Goal: Communication & Community: Answer question/provide support

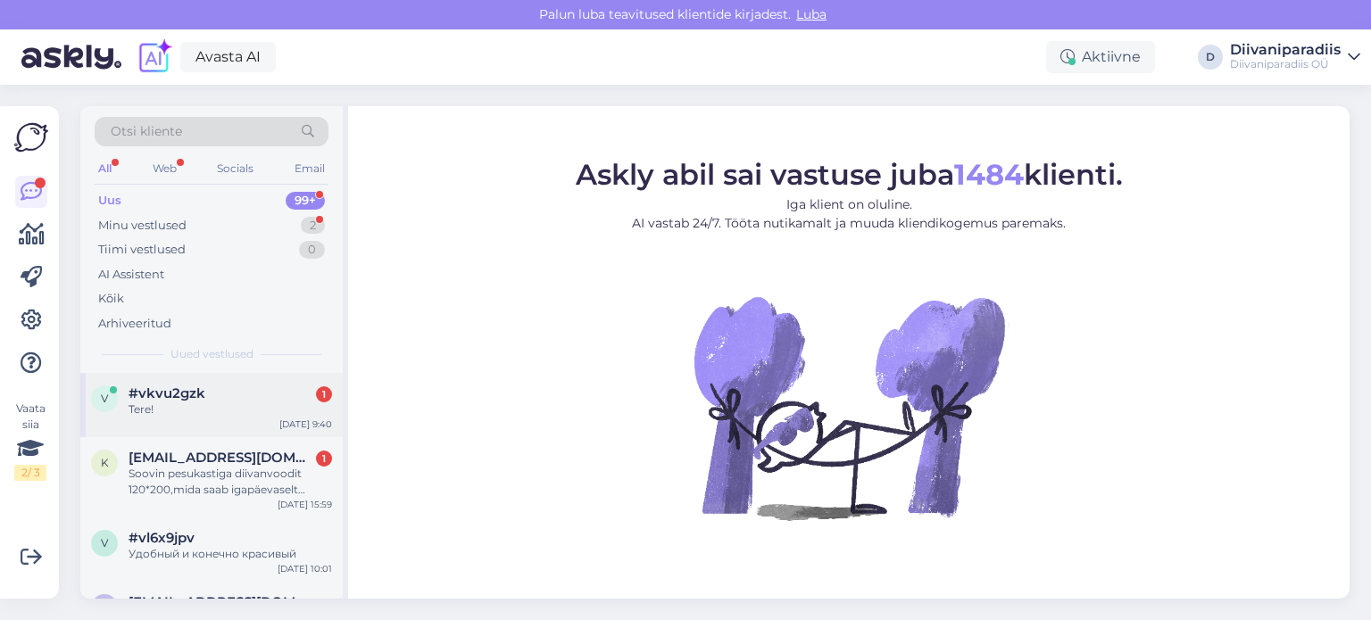
click at [243, 406] on div "Tere!" at bounding box center [231, 410] width 204 height 16
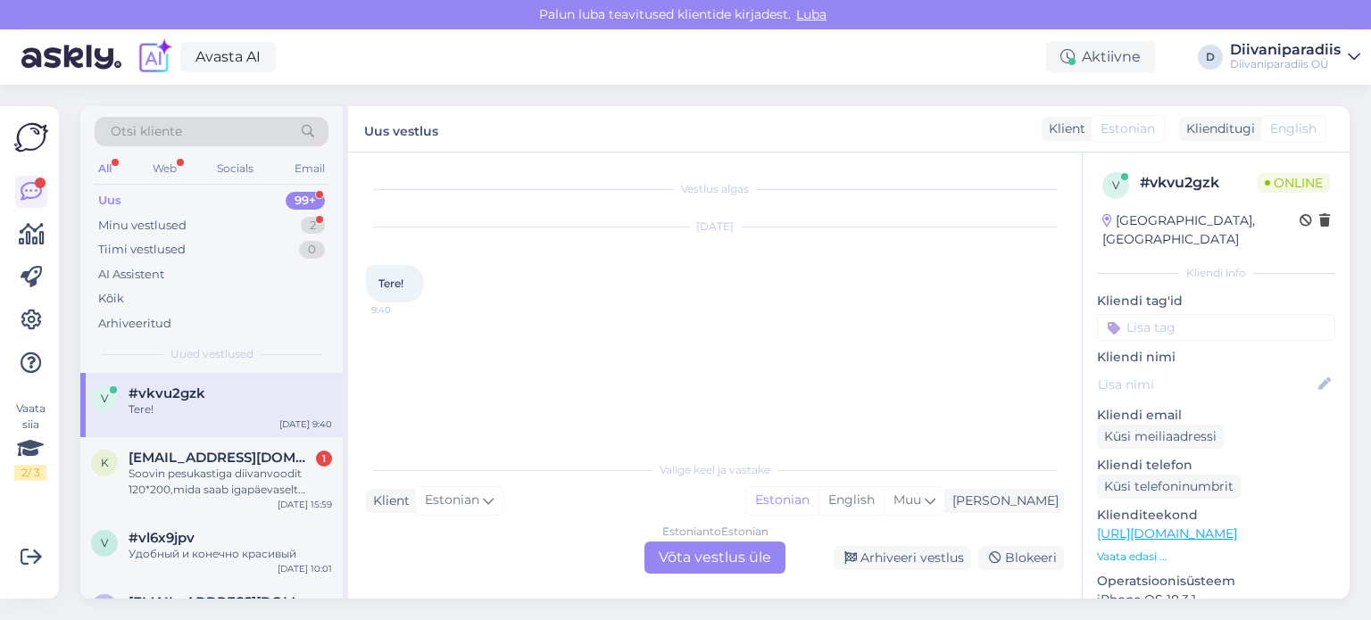
click at [718, 549] on div "Estonian to Estonian Võta vestlus üle" at bounding box center [715, 558] width 141 height 32
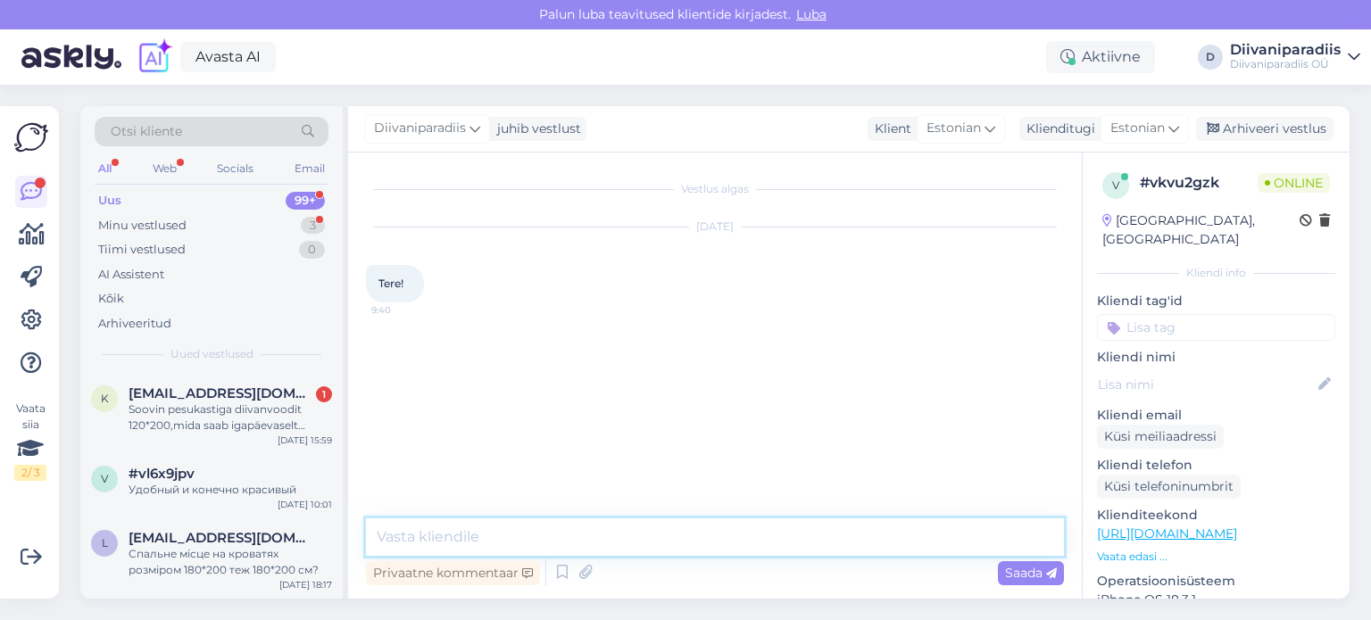
click at [637, 523] on textarea at bounding box center [715, 537] width 698 height 37
type textarea "Tere, kuidas saame aidata?"
click at [842, 70] on div "Avasta AI Aktiivne D Diivaniparadiis Diivaniparadiis OÜ" at bounding box center [685, 56] width 1371 height 55
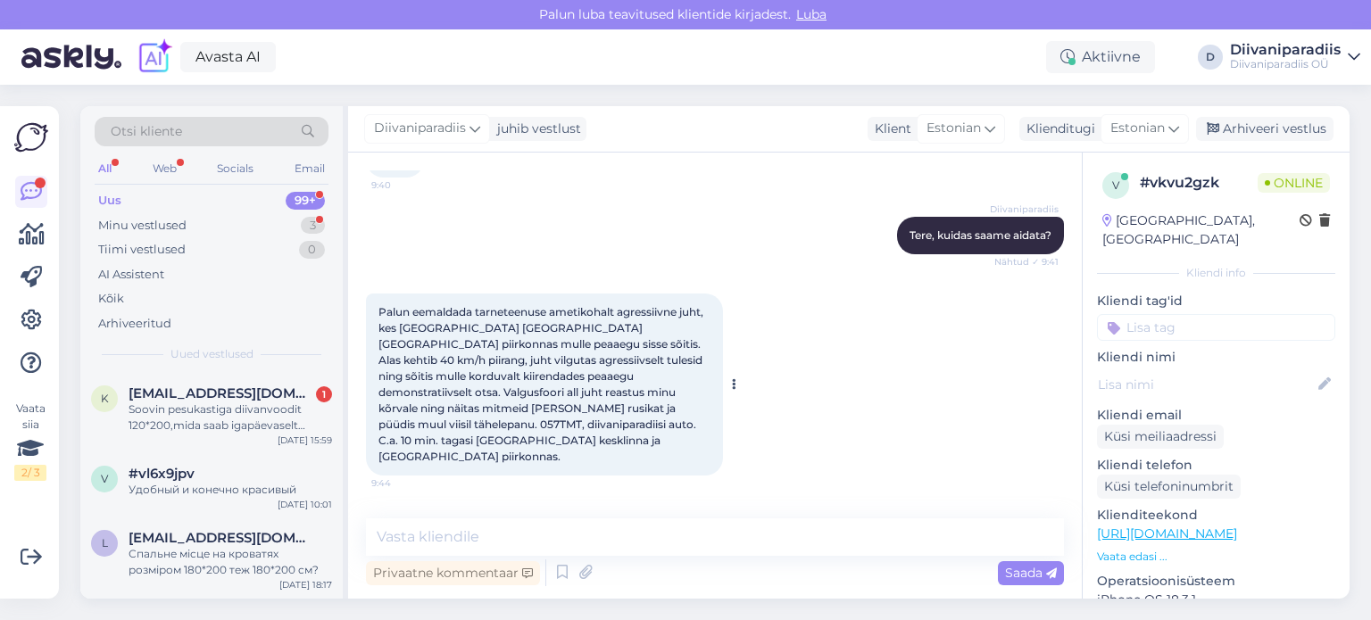
scroll to position [304, 0]
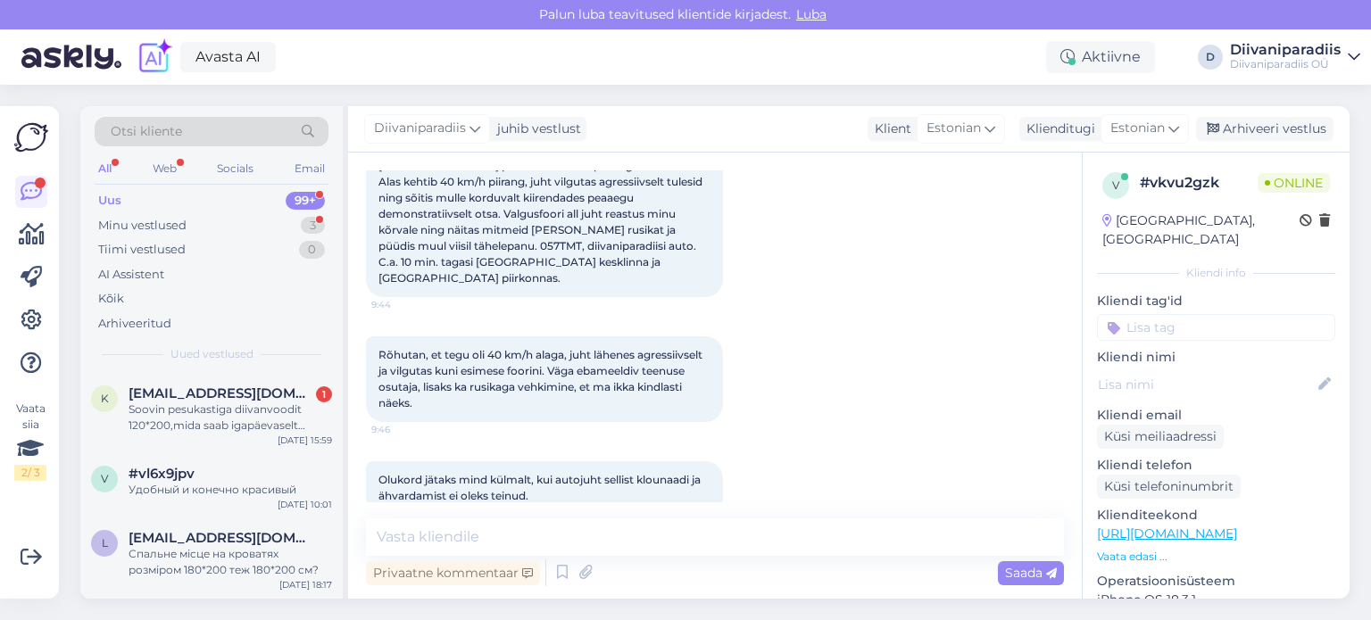
click at [559, 76] on div "Avasta AI Aktiivne D Diivaniparadiis Diivaniparadiis OÜ" at bounding box center [685, 56] width 1371 height 55
click at [457, 473] on span "Olukord jätaks mind külmalt, kui autojuht sellist klounaadi ja ähvardamist ei o…" at bounding box center [541, 487] width 325 height 29
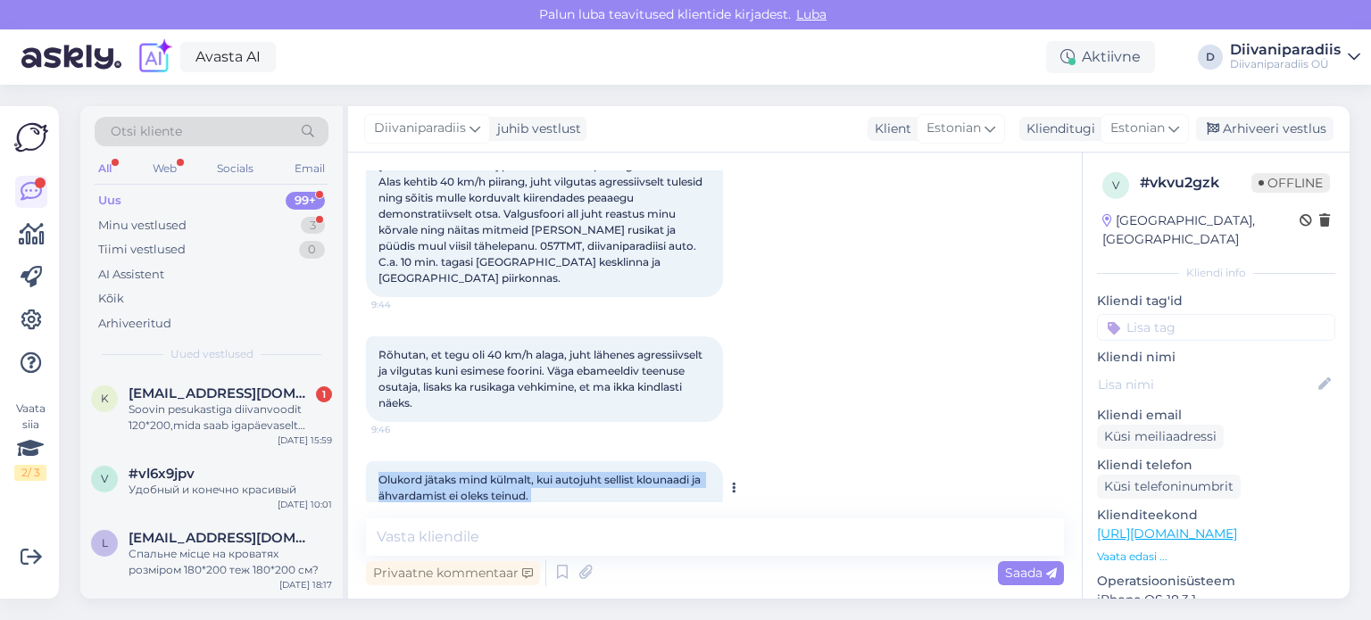
click at [457, 473] on span "Olukord jätaks mind külmalt, kui autojuht sellist klounaadi ja ähvardamist ei o…" at bounding box center [541, 487] width 325 height 29
copy div "Olukord jätaks mind külmalt, kui autojuht sellist klounaadi ja ähvardamist ei o…"
click at [470, 473] on span "Olukord jätaks mind külmalt, kui autojuht sellist klounaadi ja ähvardamist ei o…" at bounding box center [541, 487] width 325 height 29
drag, startPoint x: 364, startPoint y: 433, endPoint x: 775, endPoint y: 491, distance: 414.8
click at [775, 491] on div "Vestlus algas [DATE] Tere! 9:40 Diivaniparadiis Tere, kuidas saame aidata? Näht…" at bounding box center [715, 376] width 734 height 446
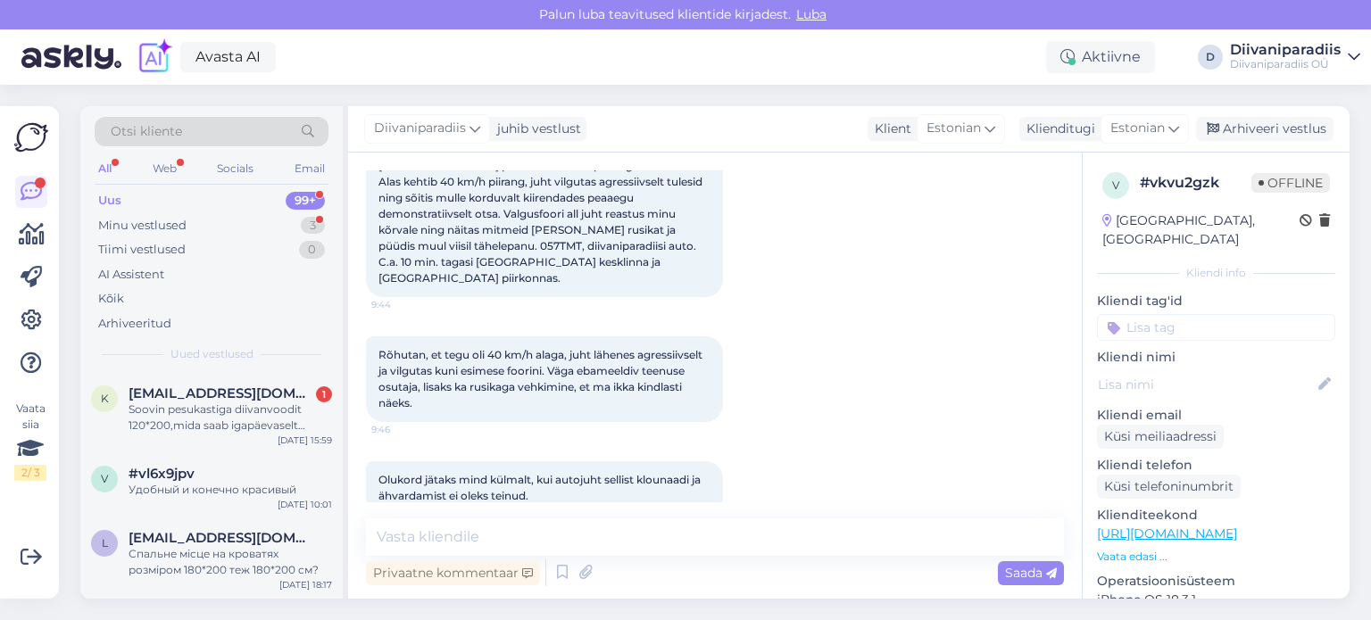
copy span "Olukord jätaks mind külmalt, kui autojuht sellist klounaadi ja ähvardamist ei o…"
click at [439, 520] on textarea at bounding box center [715, 537] width 698 height 37
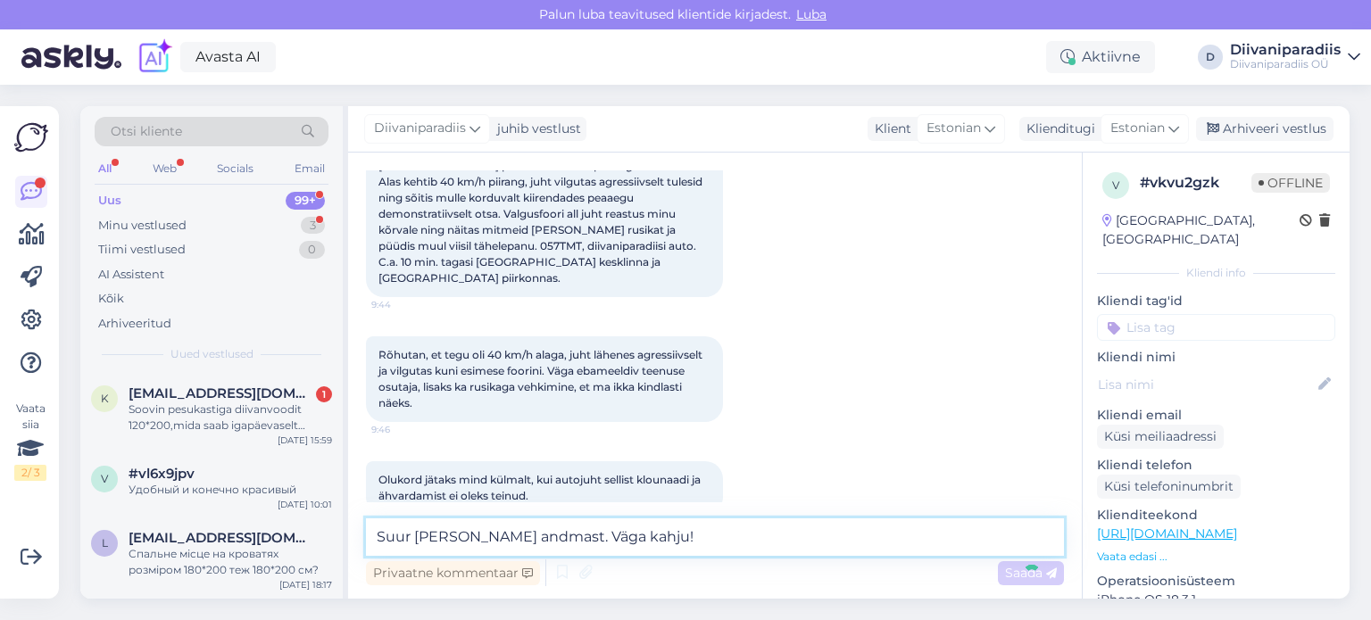
type textarea "Suur [PERSON_NAME] andmast. Väga kahju!E"
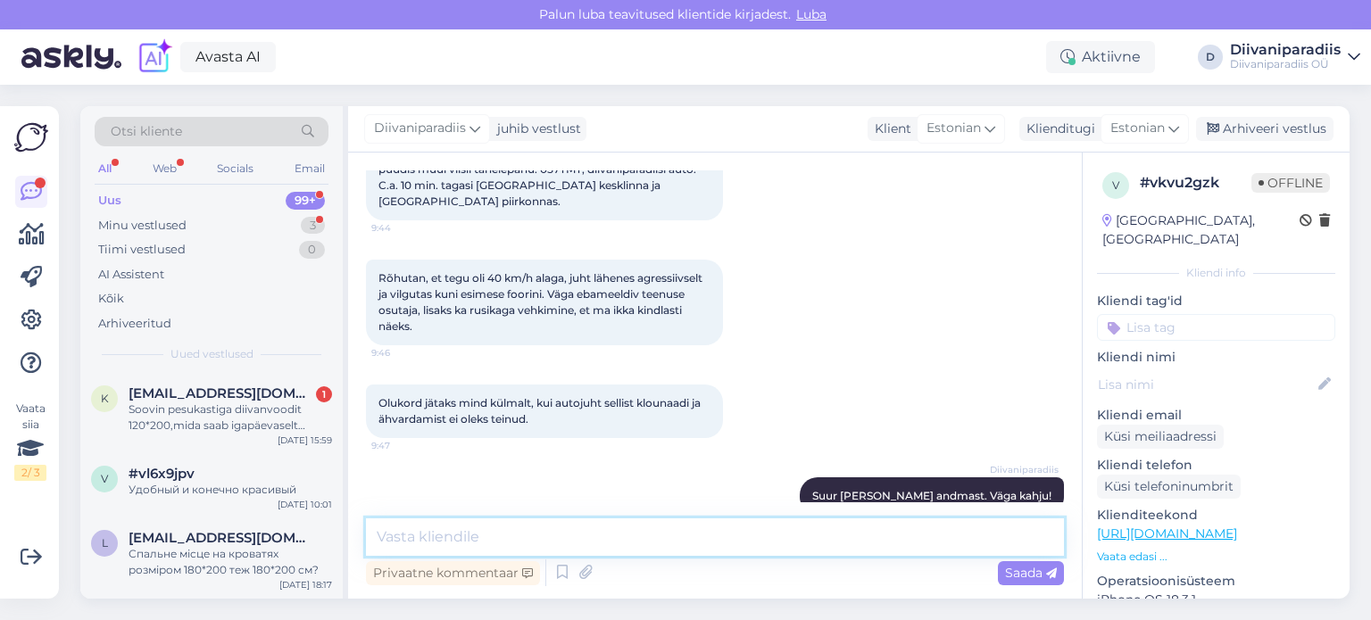
type textarea "d"
type textarea "Edastasime info juhtkonnale."
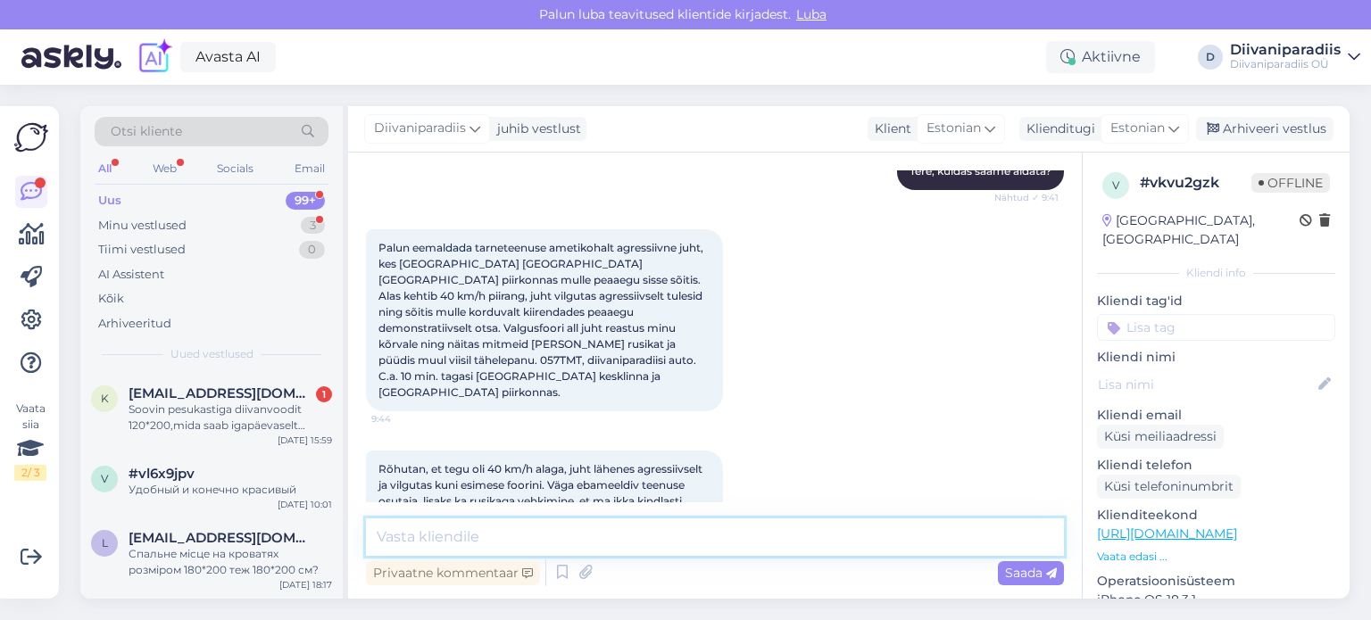
scroll to position [457, 0]
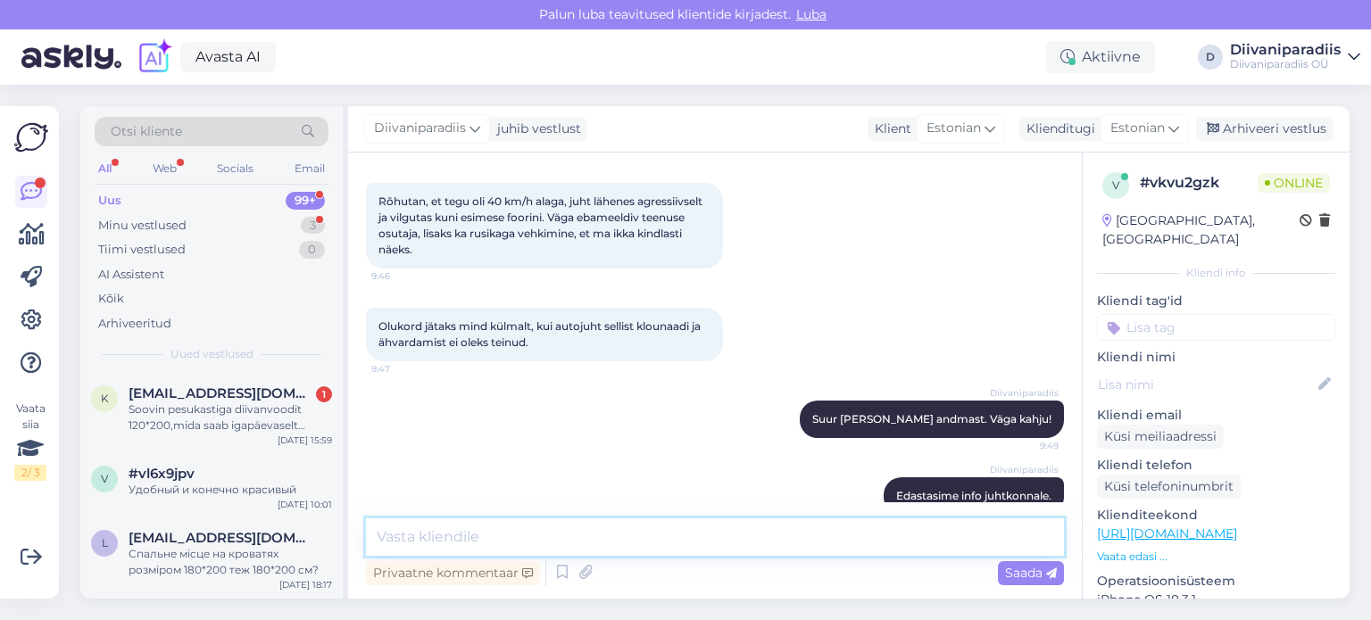
click at [571, 545] on textarea at bounding box center [715, 537] width 698 height 37
click at [223, 389] on span "[EMAIL_ADDRESS][DOMAIN_NAME]" at bounding box center [222, 394] width 186 height 16
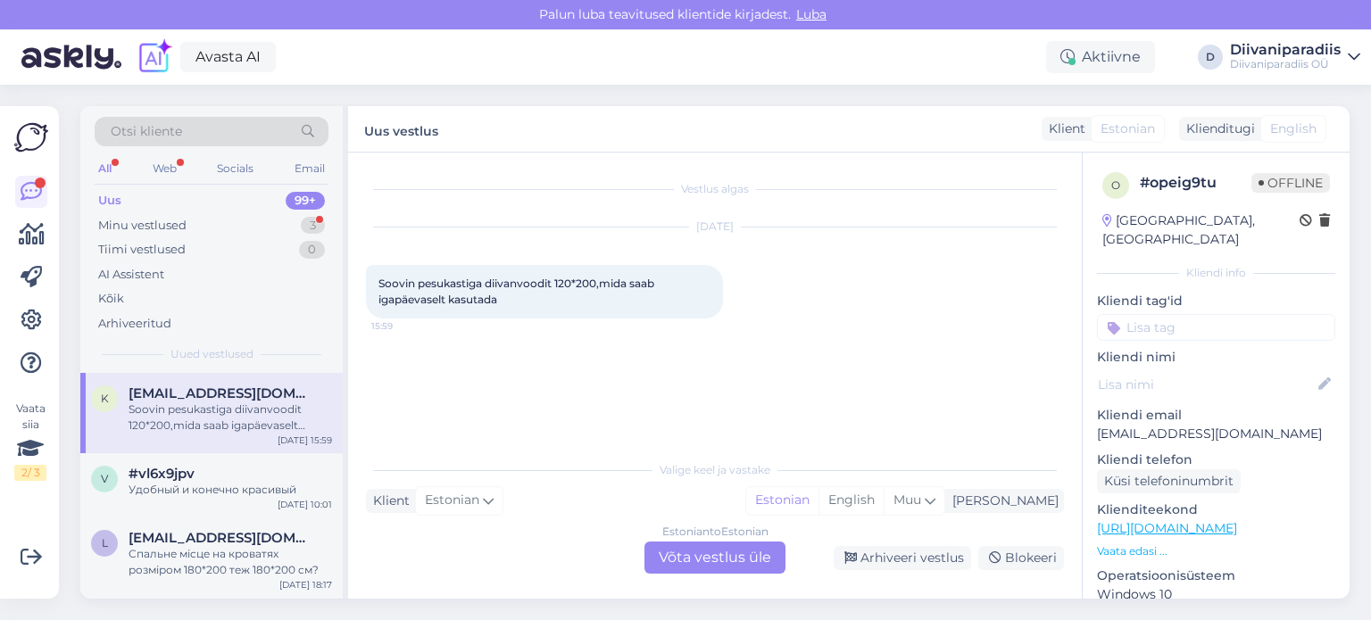
click at [71, 55] on img at bounding box center [71, 56] width 100 height 55
click at [1136, 425] on p "[EMAIL_ADDRESS][DOMAIN_NAME]" at bounding box center [1216, 434] width 238 height 19
copy p "[EMAIL_ADDRESS][DOMAIN_NAME]"
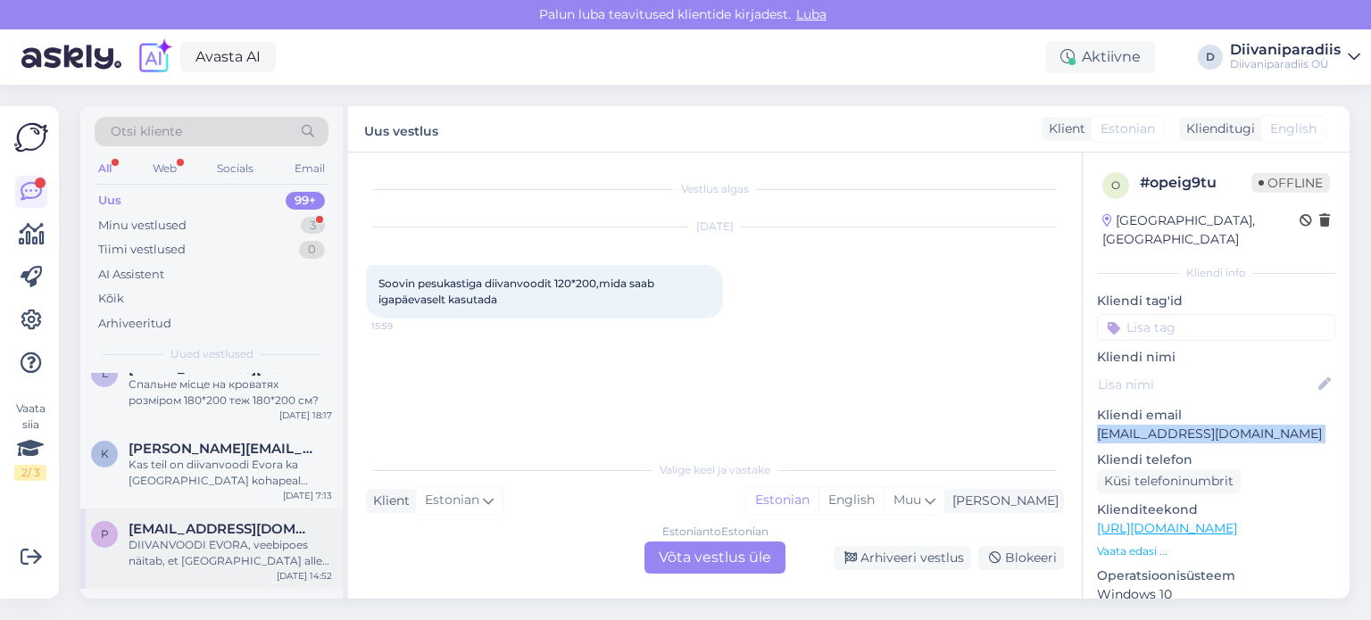
scroll to position [179, 0]
